Goal: Task Accomplishment & Management: Manage account settings

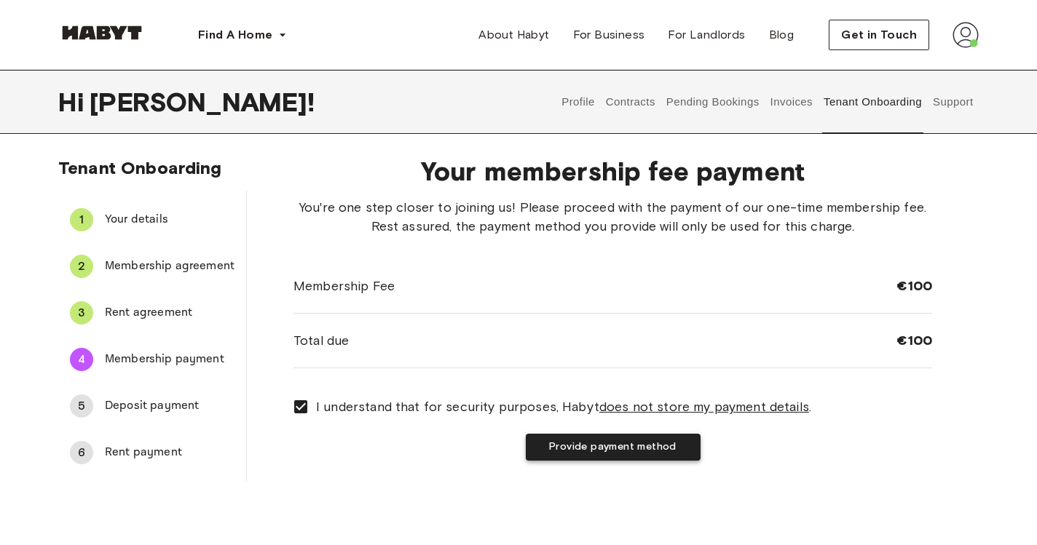
click at [630, 446] on button "Provide payment method" at bounding box center [613, 447] width 175 height 27
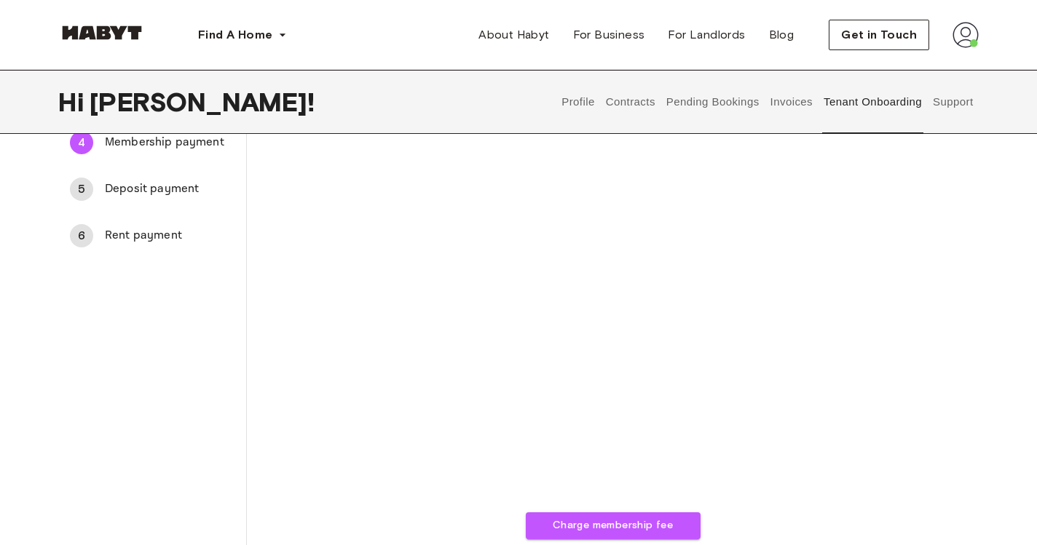
scroll to position [221, 0]
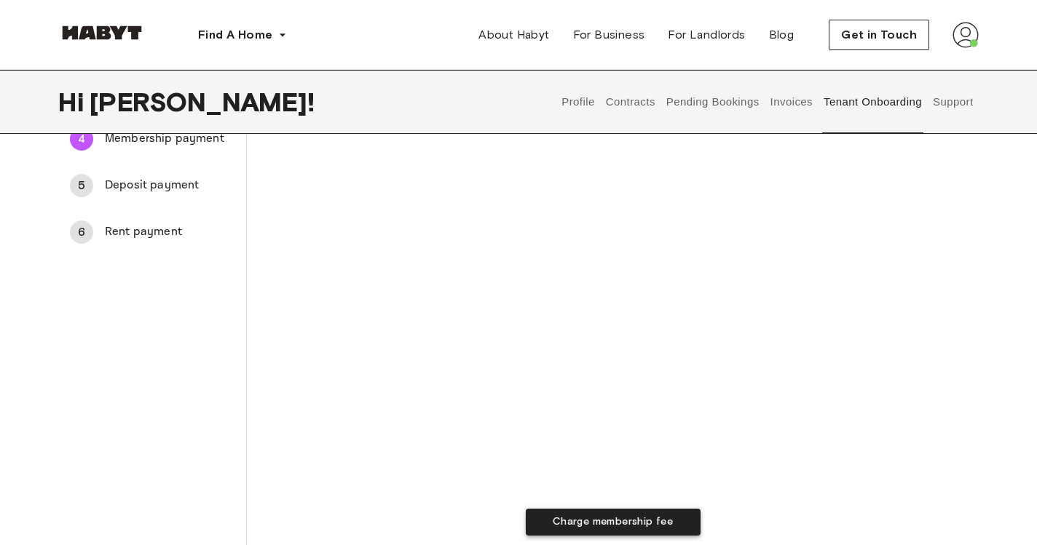
click at [603, 515] on button "Charge membership fee" at bounding box center [613, 522] width 175 height 27
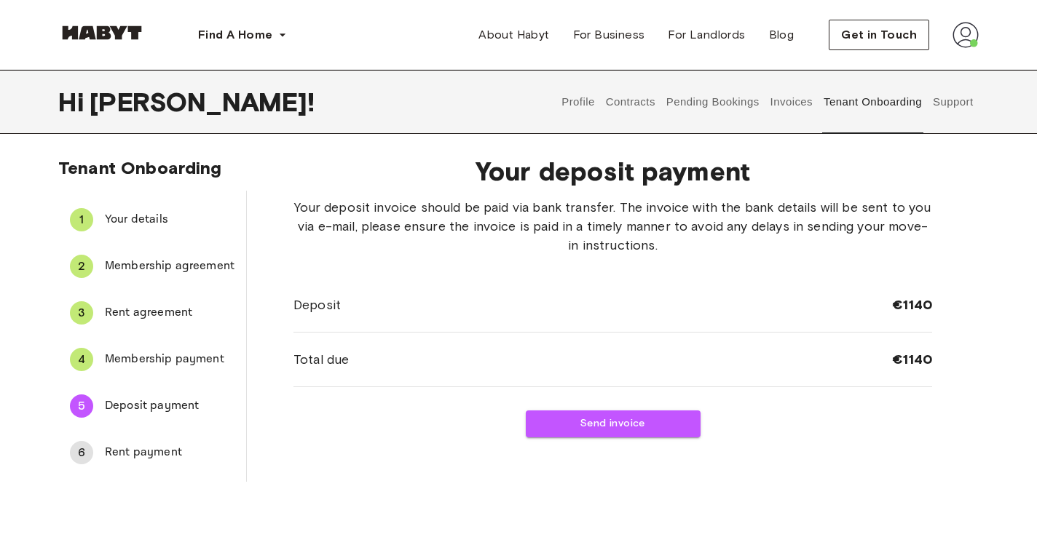
scroll to position [0, 0]
click at [587, 423] on button "Send invoice" at bounding box center [613, 424] width 175 height 27
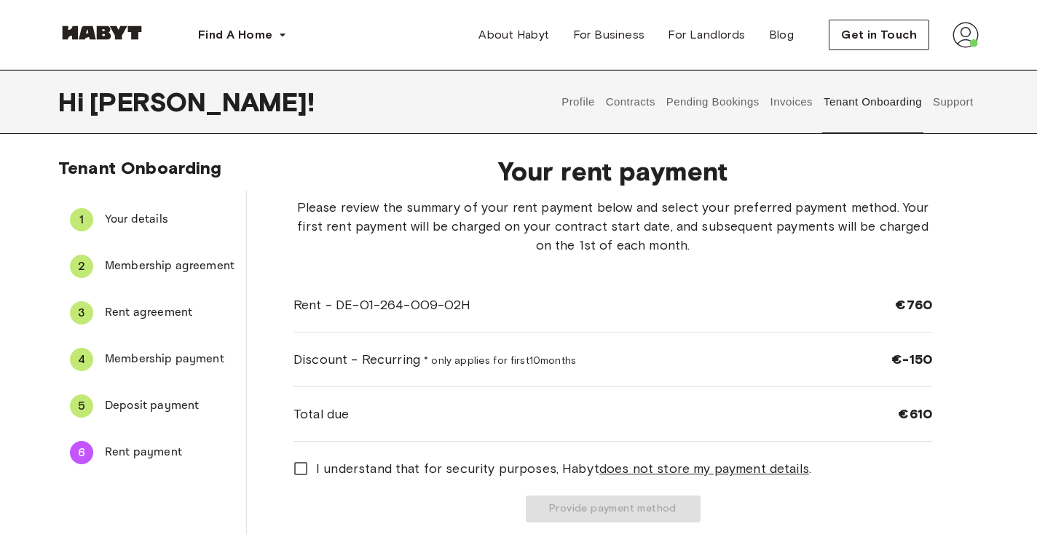
scroll to position [4, 0]
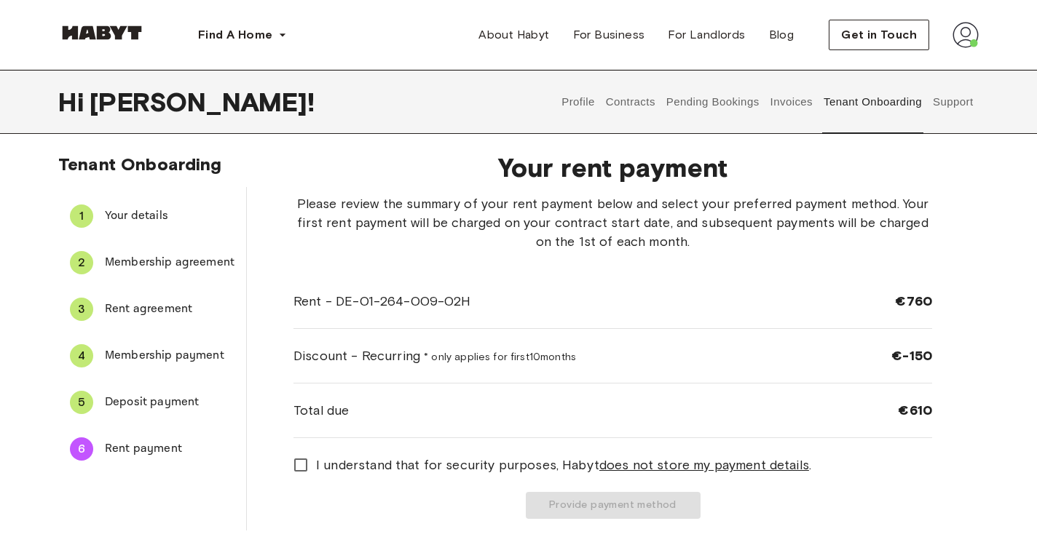
click at [389, 467] on span "I understand that for security purposes, Habyt does not store my payment detail…" at bounding box center [563, 465] width 495 height 19
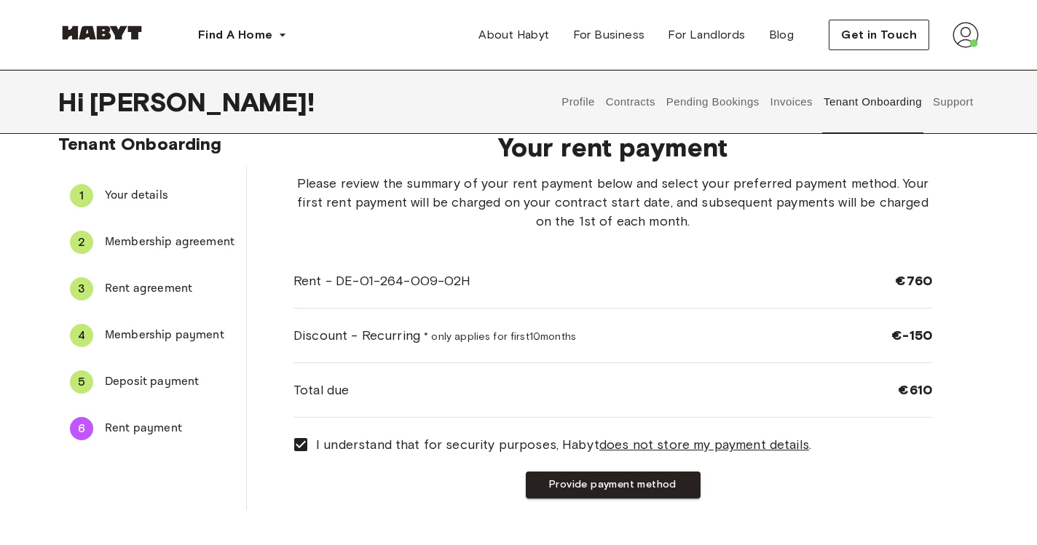
scroll to position [20, 0]
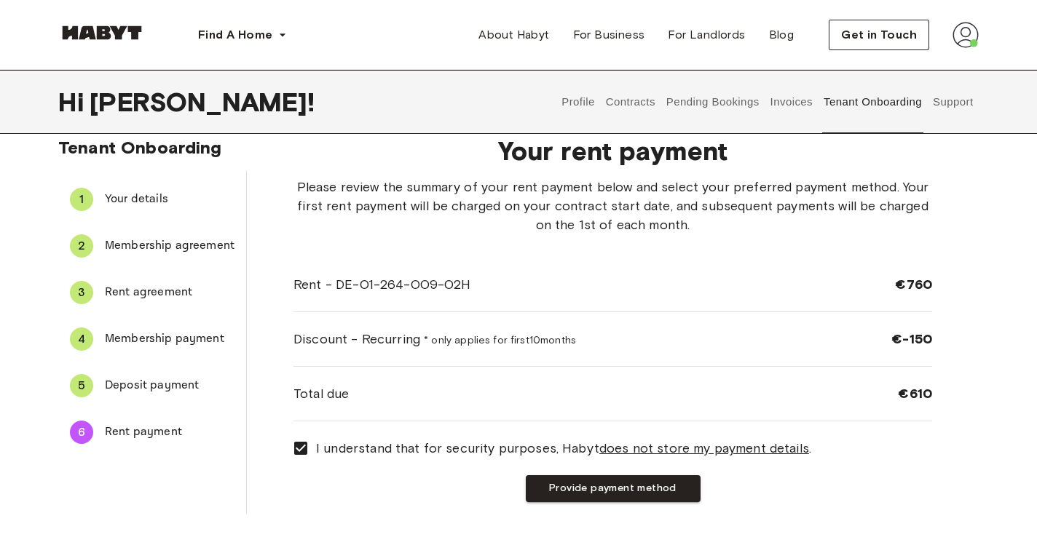
click at [147, 387] on span "Deposit payment" at bounding box center [170, 385] width 130 height 17
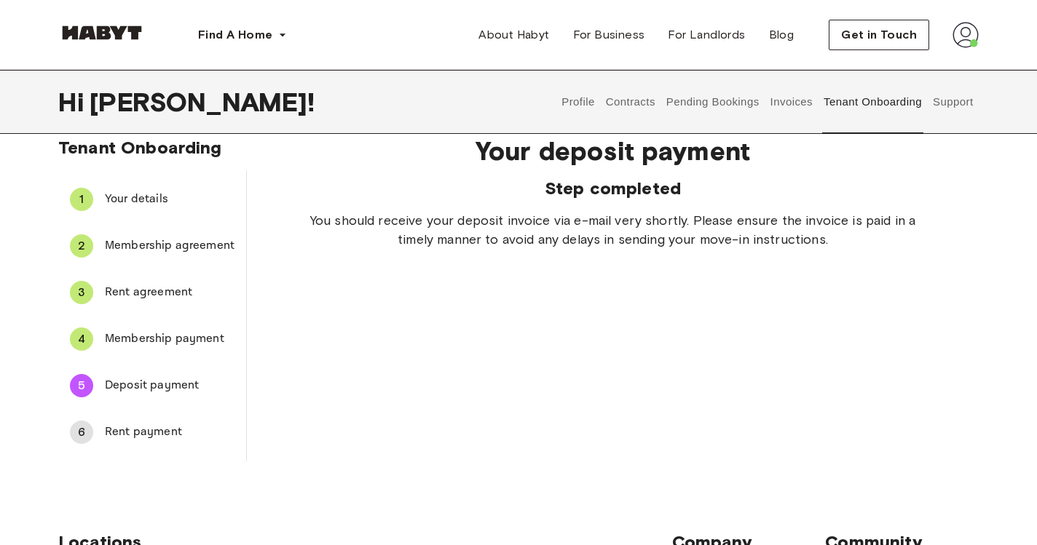
click at [143, 429] on span "Rent payment" at bounding box center [170, 432] width 130 height 17
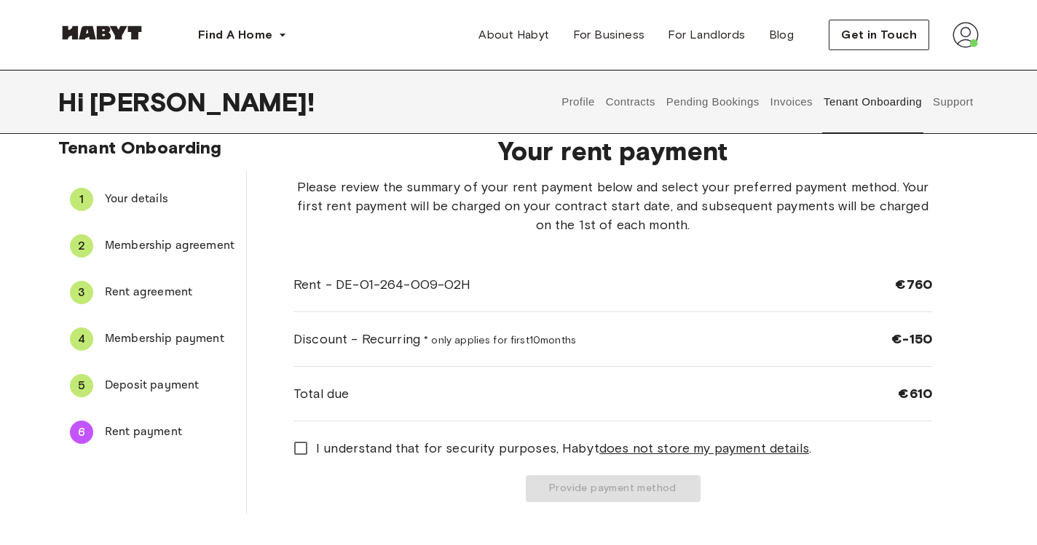
click at [410, 454] on span "I understand that for security purposes, Habyt does not store my payment detail…" at bounding box center [563, 448] width 495 height 19
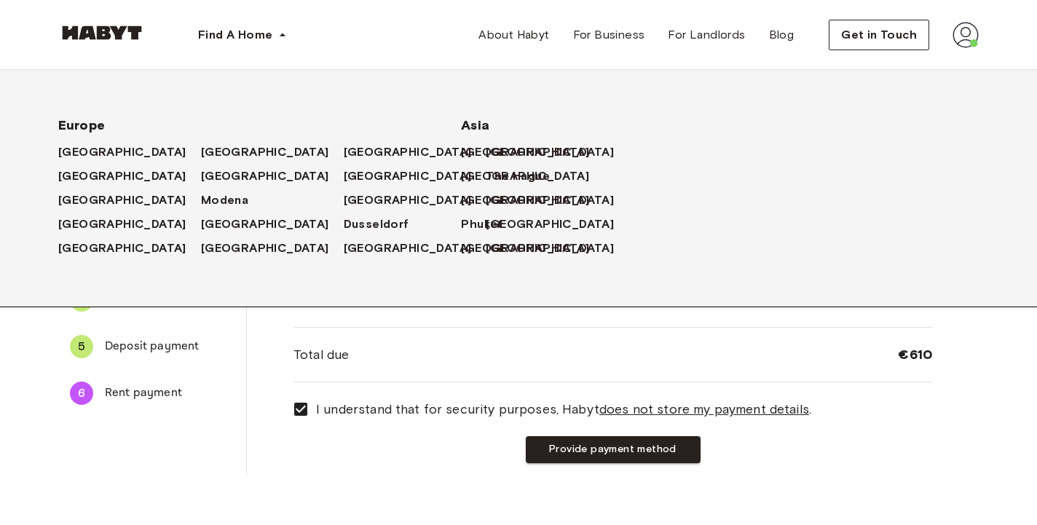
scroll to position [60, 0]
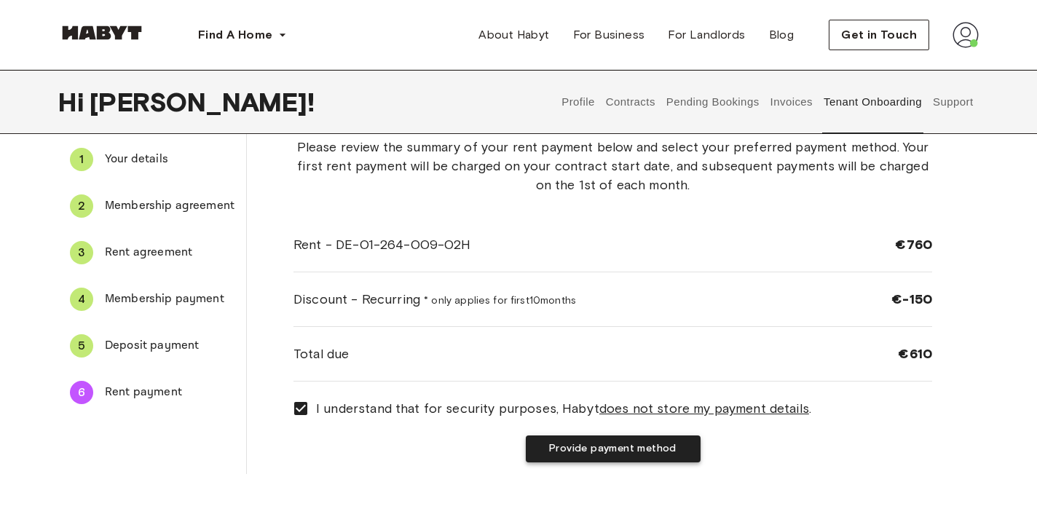
click at [577, 453] on button "Provide payment method" at bounding box center [613, 448] width 175 height 27
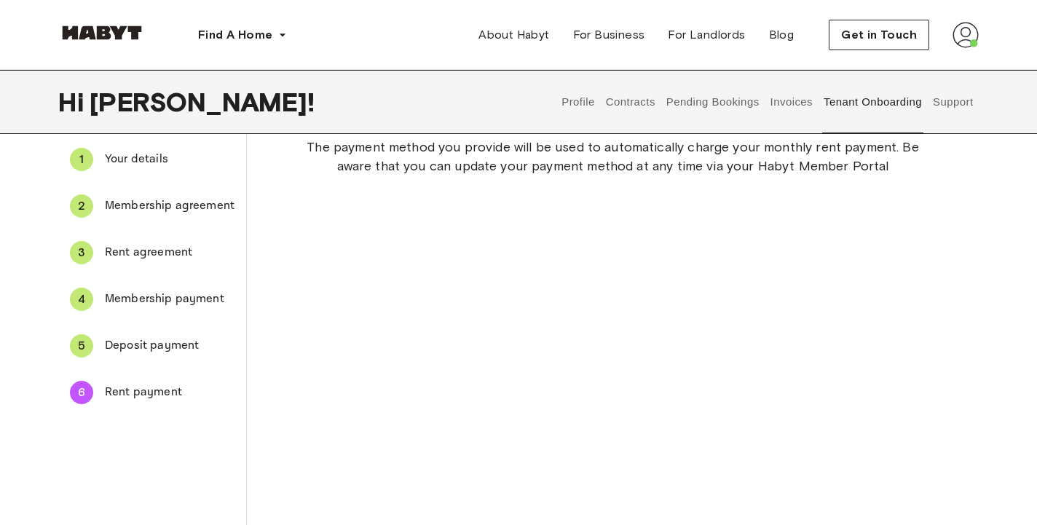
scroll to position [421, 0]
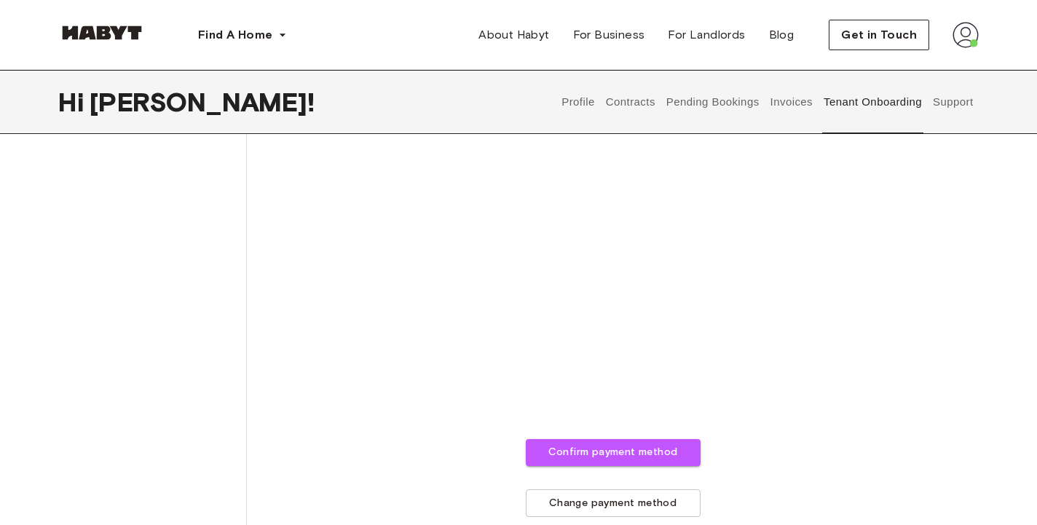
click at [808, 309] on div "The payment method you provide will be used to automatically charge your monthl…" at bounding box center [612, 147] width 638 height 740
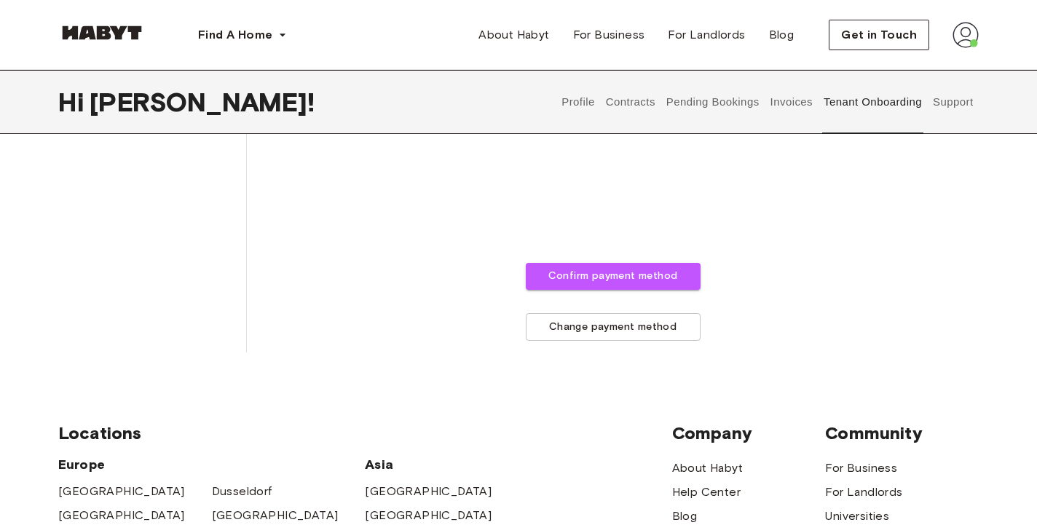
scroll to position [658, 0]
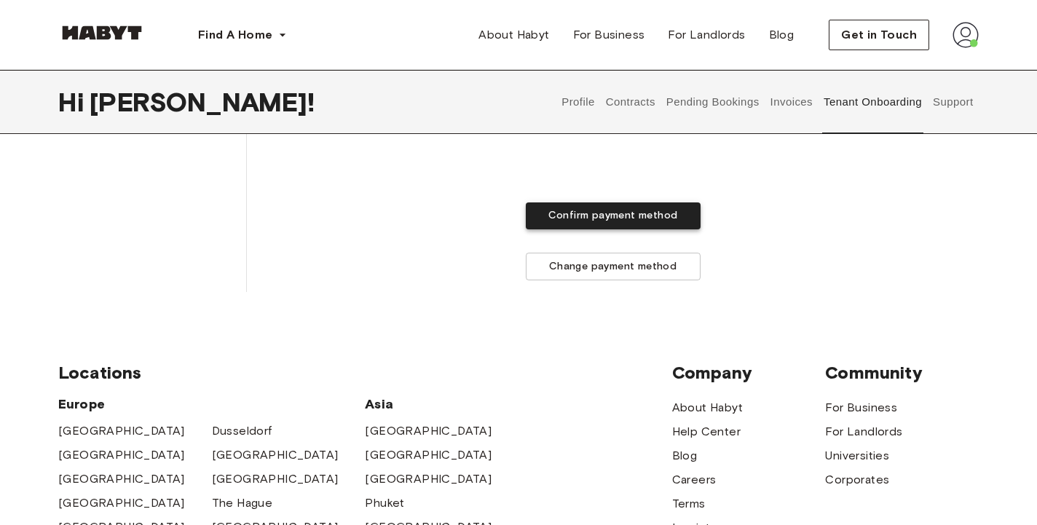
click at [630, 217] on button "Confirm payment method" at bounding box center [613, 215] width 175 height 27
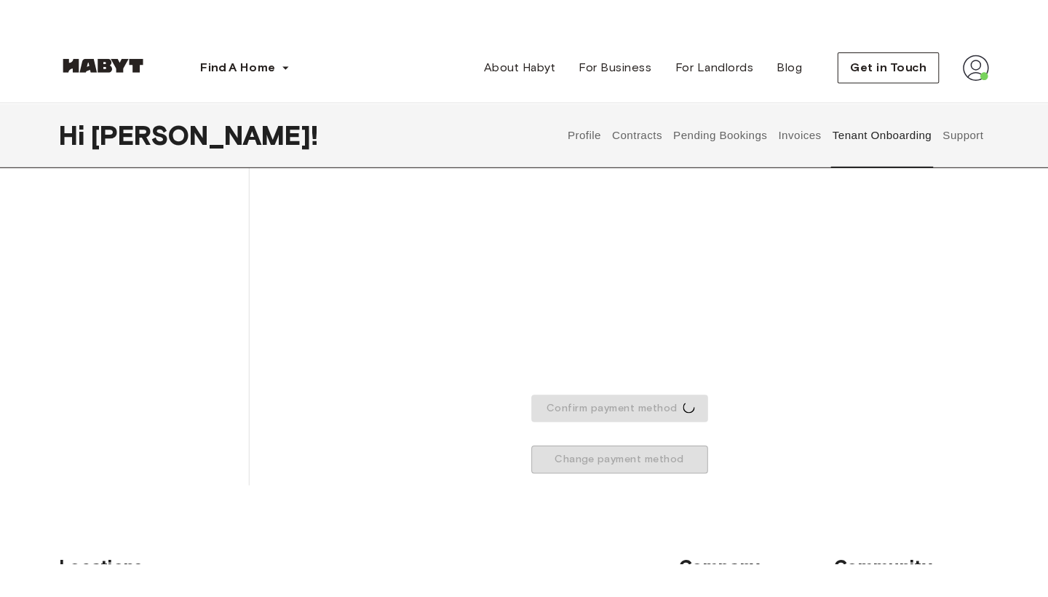
scroll to position [492, 0]
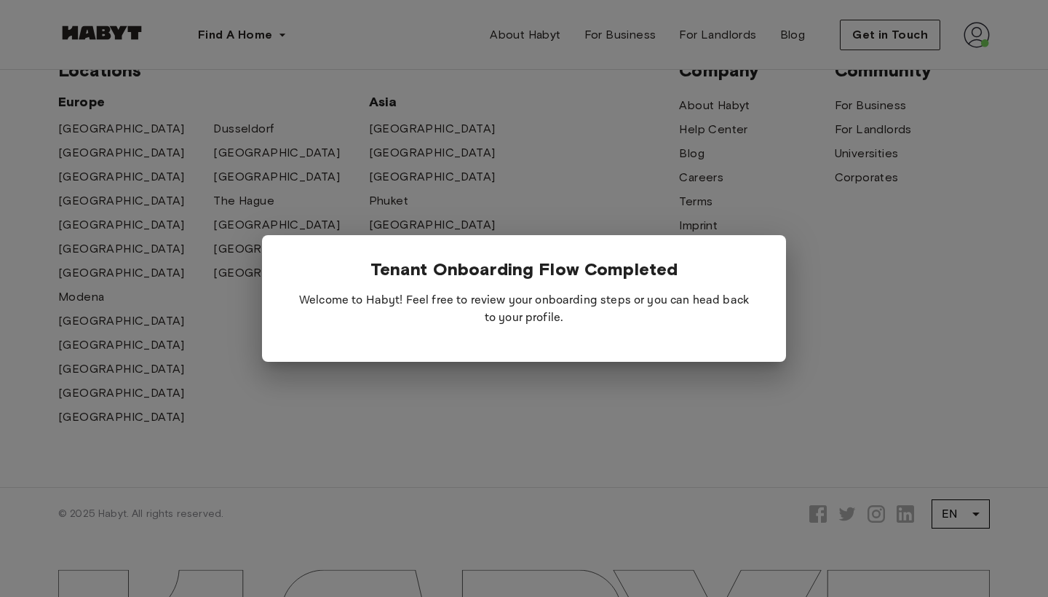
click at [446, 325] on p "Welcome to Habyt! Feel free to review your onboarding steps or you can head bac…" at bounding box center [524, 309] width 478 height 58
click at [483, 400] on div at bounding box center [524, 298] width 1048 height 597
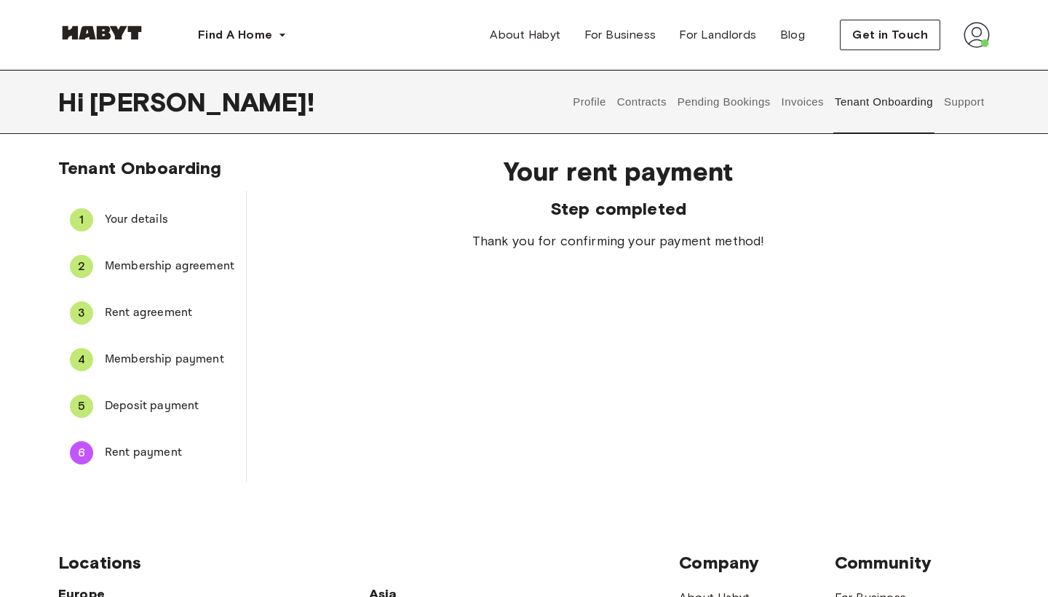
scroll to position [0, 0]
click at [111, 218] on span "Your details" at bounding box center [170, 219] width 130 height 17
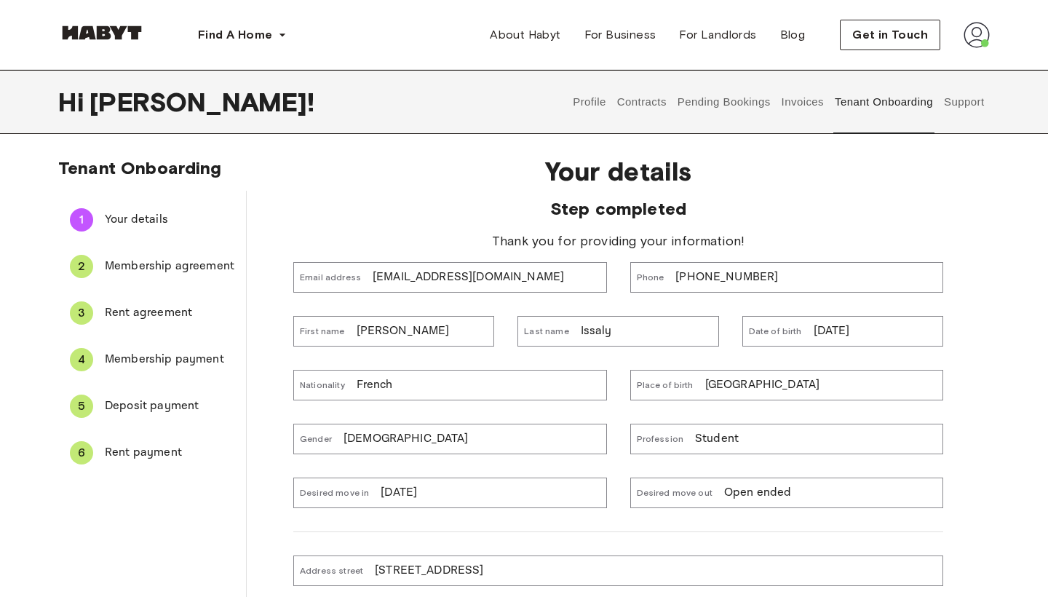
click at [975, 45] on img at bounding box center [977, 35] width 26 height 26
click at [945, 71] on span "Profile" at bounding box center [932, 68] width 36 height 17
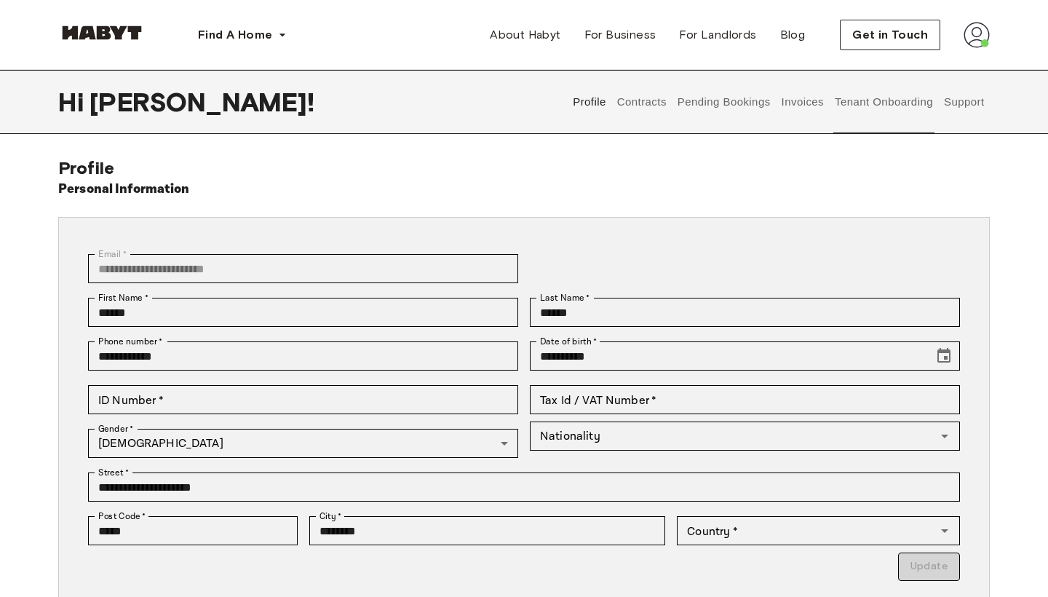
type input "******"
type input "**"
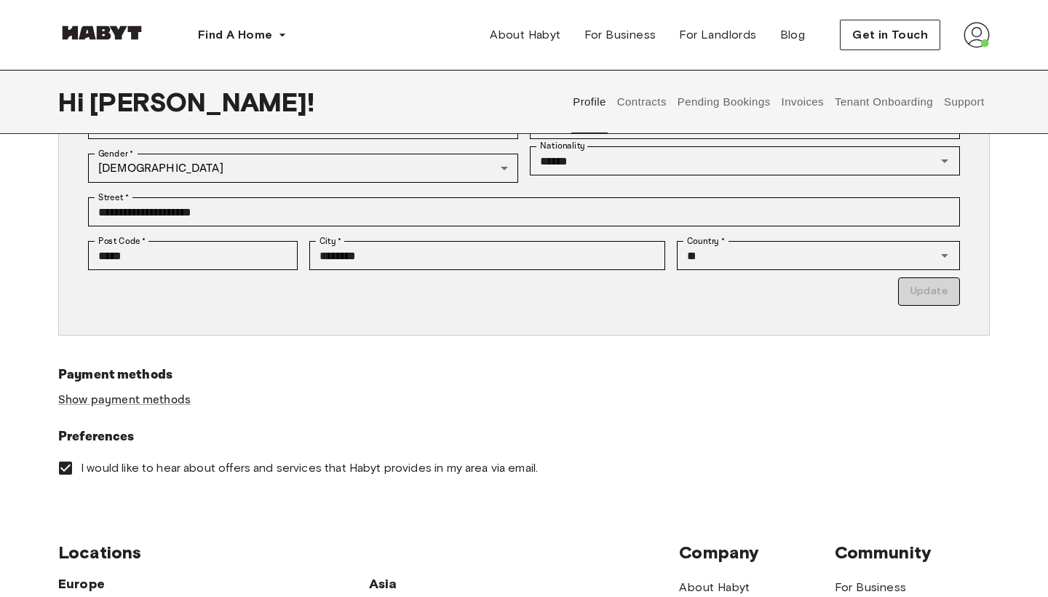
scroll to position [465, 0]
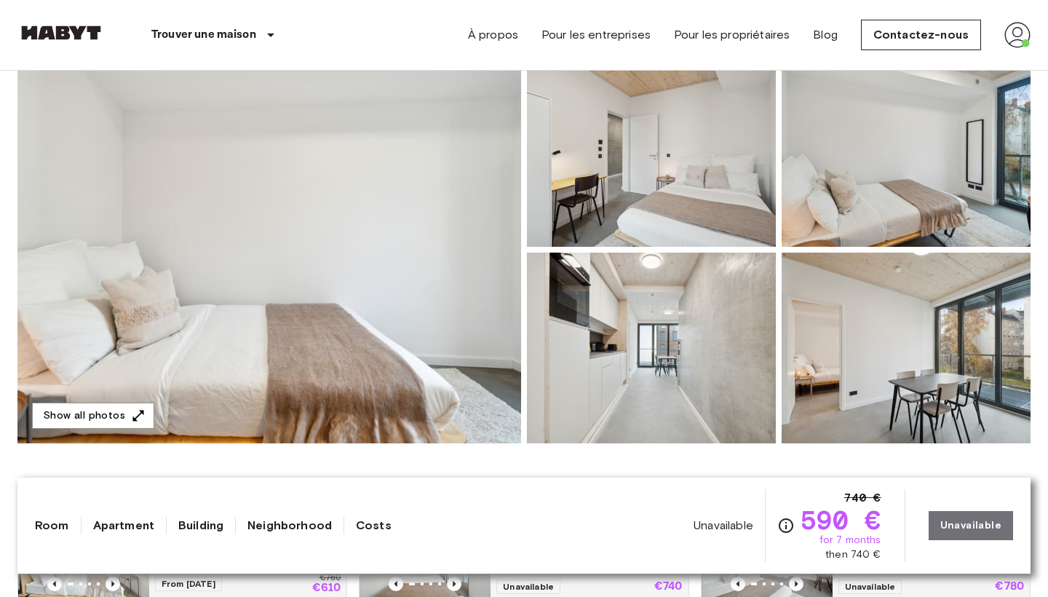
scroll to position [151, 0]
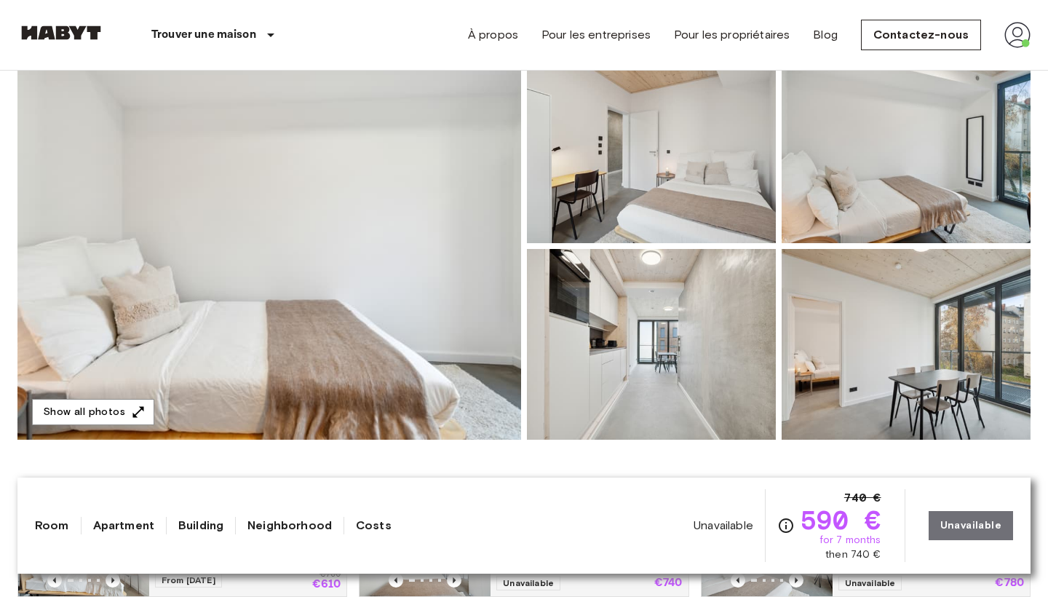
click at [1026, 28] on img at bounding box center [1018, 35] width 26 height 26
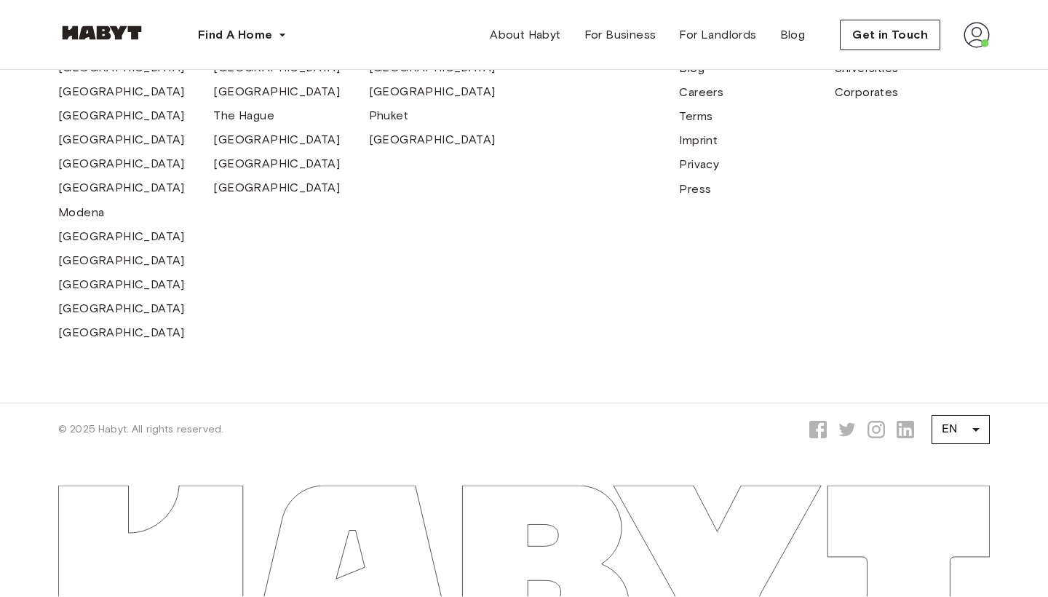
scroll to position [842, 0]
